Goal: Task Accomplishment & Management: Manage account settings

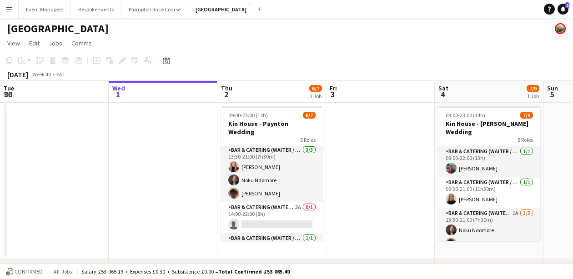
scroll to position [66, 0]
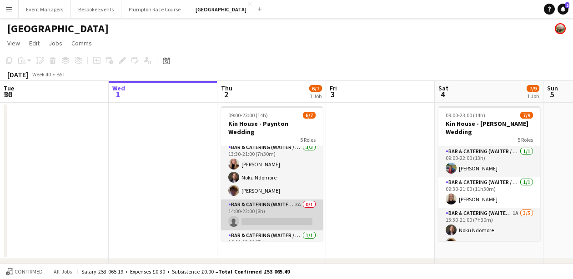
click at [274, 212] on app-card-role "Bar & Catering (Waiter / waitress) 3A 0/1 14:00-22:00 (8h) single-neutral-actio…" at bounding box center [272, 215] width 102 height 31
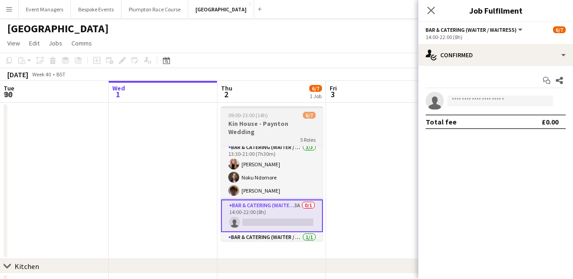
click at [271, 124] on h3 "Kin House - Paynton Wedding" at bounding box center [272, 128] width 102 height 16
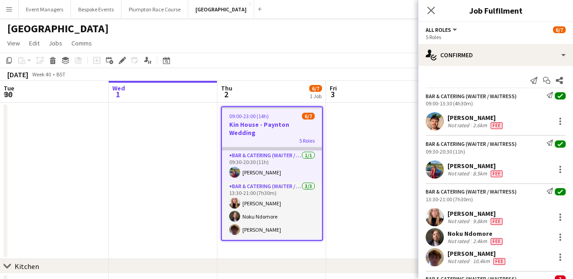
scroll to position [30, 0]
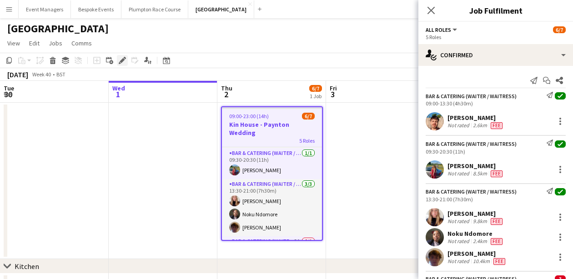
click at [121, 61] on icon at bounding box center [122, 60] width 5 height 5
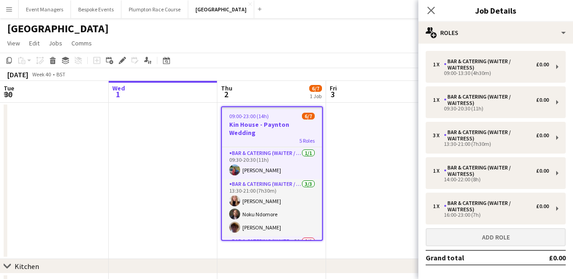
click at [463, 236] on button "Add role" at bounding box center [496, 237] width 140 height 18
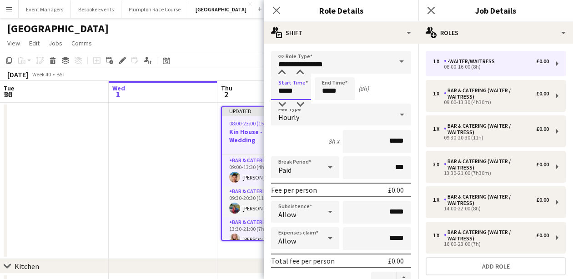
drag, startPoint x: 297, startPoint y: 93, endPoint x: 222, endPoint y: 91, distance: 74.2
click at [222, 91] on body "Menu Boards Boards Boards All jobs Status Workforce Workforce My Workforce Recr…" at bounding box center [286, 179] width 573 height 358
type input "*****"
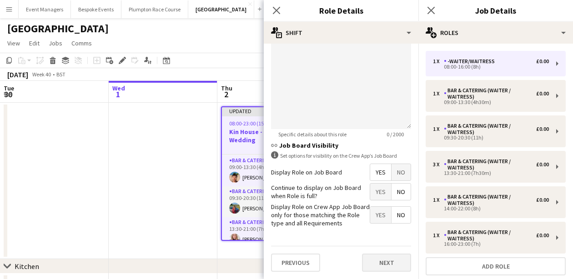
scroll to position [337, 0]
click at [387, 261] on button "Next" at bounding box center [386, 263] width 49 height 18
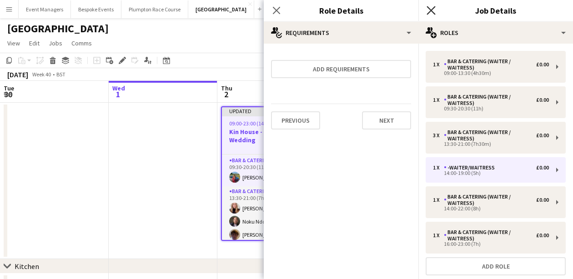
click at [434, 12] on icon "Close pop-in" at bounding box center [431, 10] width 9 height 9
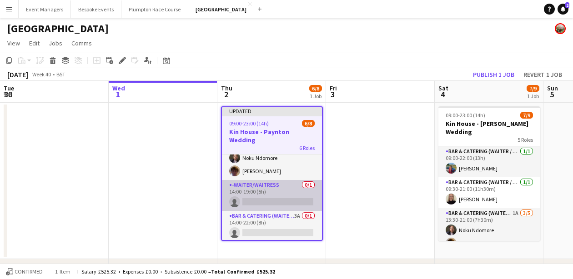
scroll to position [95, 0]
click at [257, 186] on app-card-role "-Waiter/Waitress 0/1 14:00-19:00 (5h) single-neutral-actions" at bounding box center [272, 194] width 100 height 31
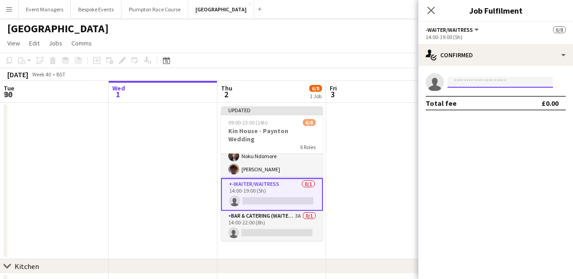
click at [463, 85] on input at bounding box center [501, 82] width 106 height 11
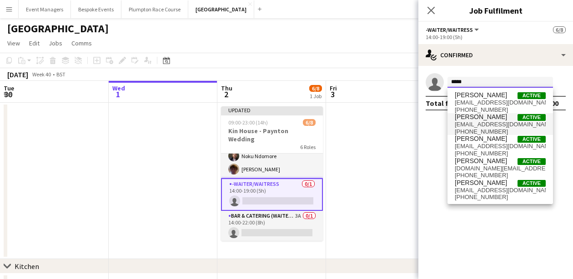
type input "*****"
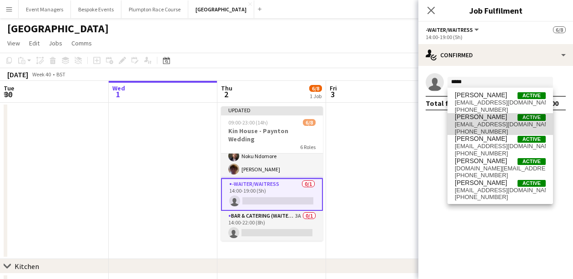
click at [463, 122] on span "[EMAIL_ADDRESS][DOMAIN_NAME]" at bounding box center [500, 124] width 91 height 7
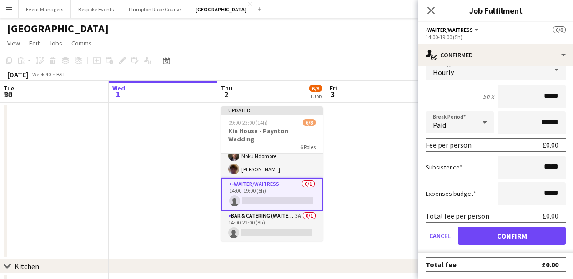
scroll to position [45, 0]
type input "**"
type input "******"
click at [463, 241] on button "Confirm" at bounding box center [512, 236] width 108 height 18
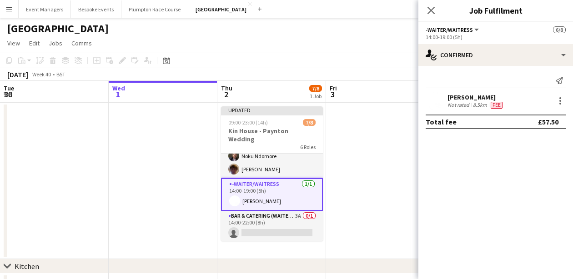
scroll to position [0, 0]
click at [437, 12] on app-icon "Close pop-in" at bounding box center [431, 10] width 13 height 13
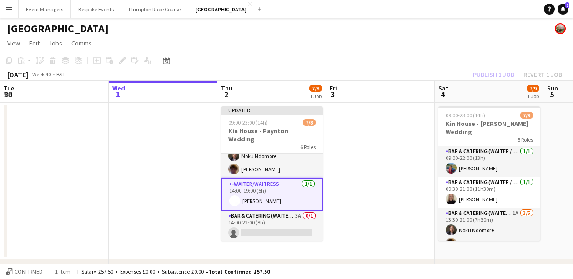
click at [463, 76] on div "Publish 1 job Revert 1 job" at bounding box center [517, 75] width 111 height 12
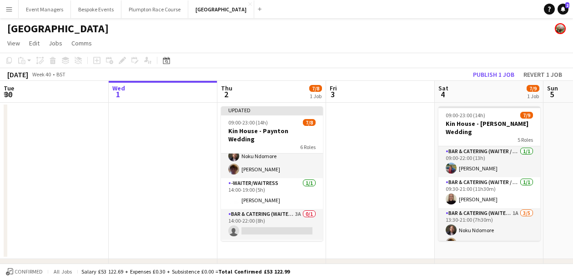
click at [463, 76] on button "Publish 1 job" at bounding box center [493, 75] width 49 height 12
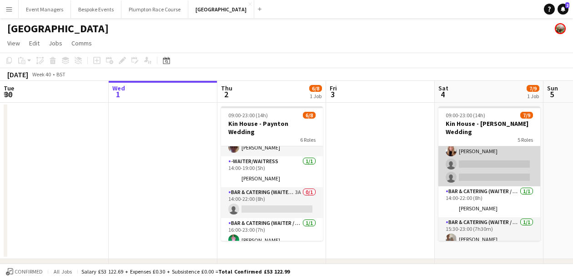
scroll to position [105, 0]
click at [463, 161] on app-card-role "Bar & Catering (Waiter / waitress) 1A [DATE] 13:30-21:00 (7h30m) Noku Ndomore […" at bounding box center [489, 146] width 102 height 84
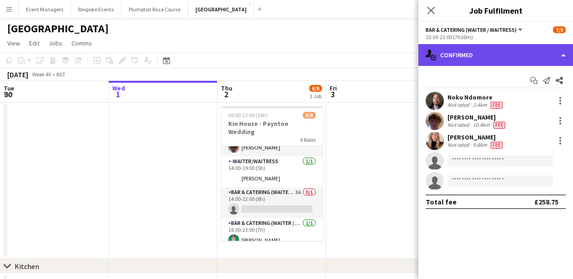
click at [463, 50] on div "single-neutral-actions-check-2 Confirmed" at bounding box center [495, 55] width 155 height 22
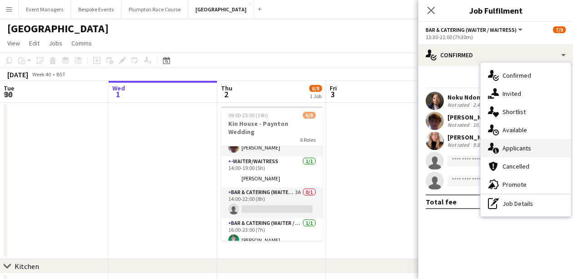
click at [463, 148] on div "single-neutral-actions-information Applicants" at bounding box center [526, 148] width 90 height 18
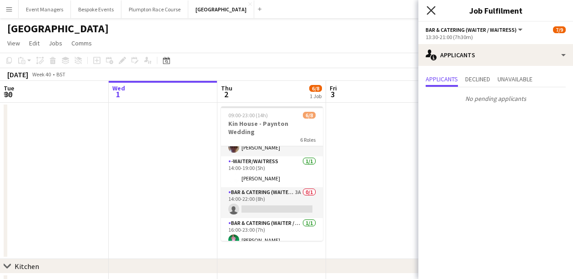
click at [432, 10] on icon at bounding box center [431, 10] width 9 height 9
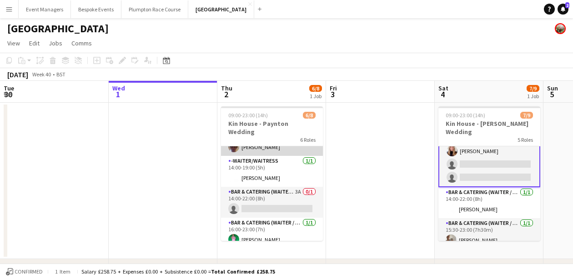
scroll to position [109, 0]
